Goal: Task Accomplishment & Management: Use online tool/utility

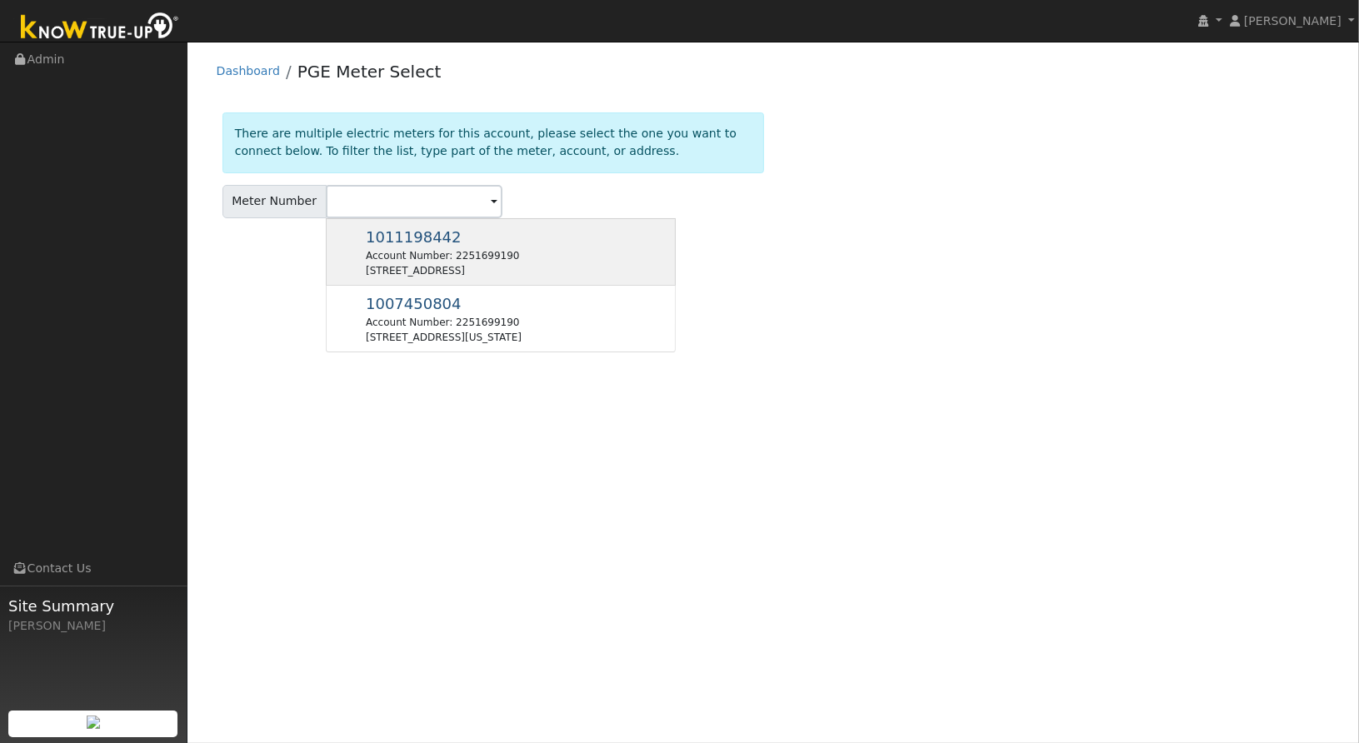
click at [402, 252] on div "Account Number: 2251699190" at bounding box center [442, 255] width 153 height 15
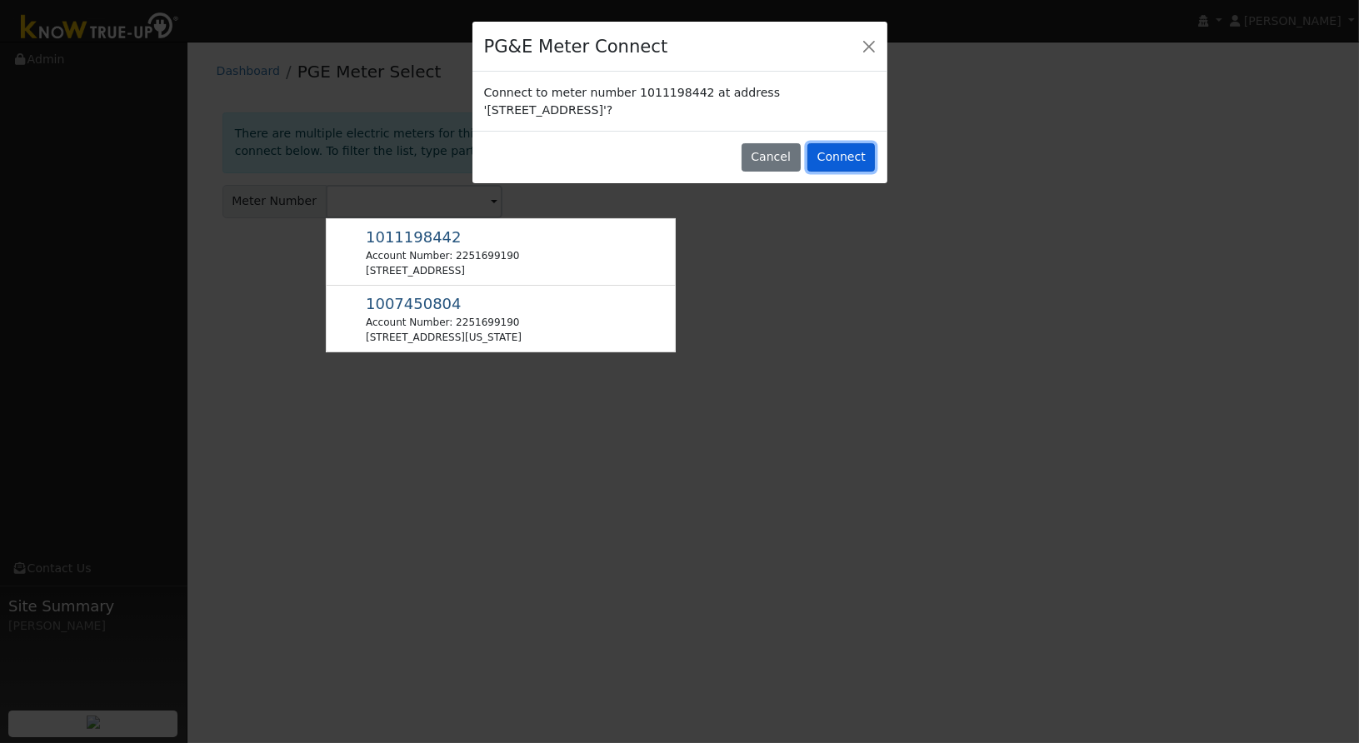
click at [843, 157] on button "Connect" at bounding box center [842, 157] width 68 height 28
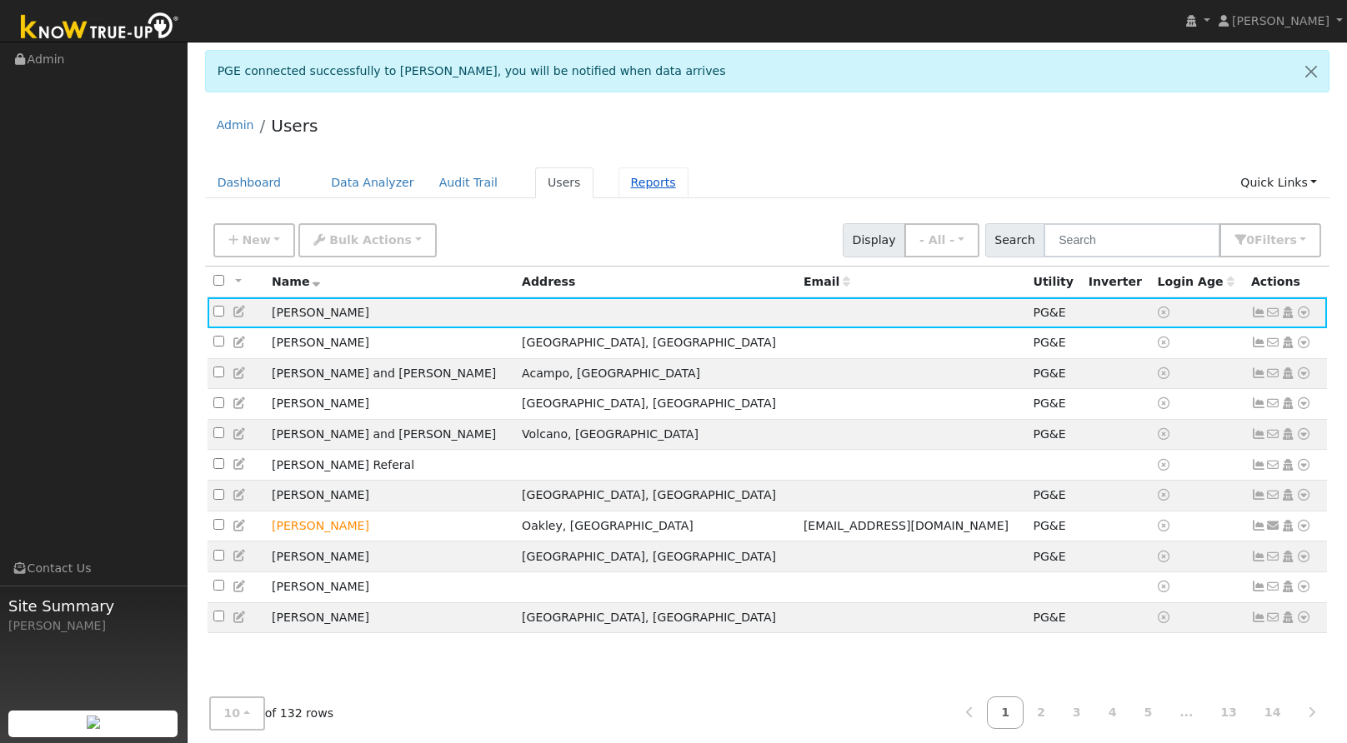
click at [640, 182] on link "Reports" at bounding box center [653, 183] width 70 height 31
